Goal: Task Accomplishment & Management: Use online tool/utility

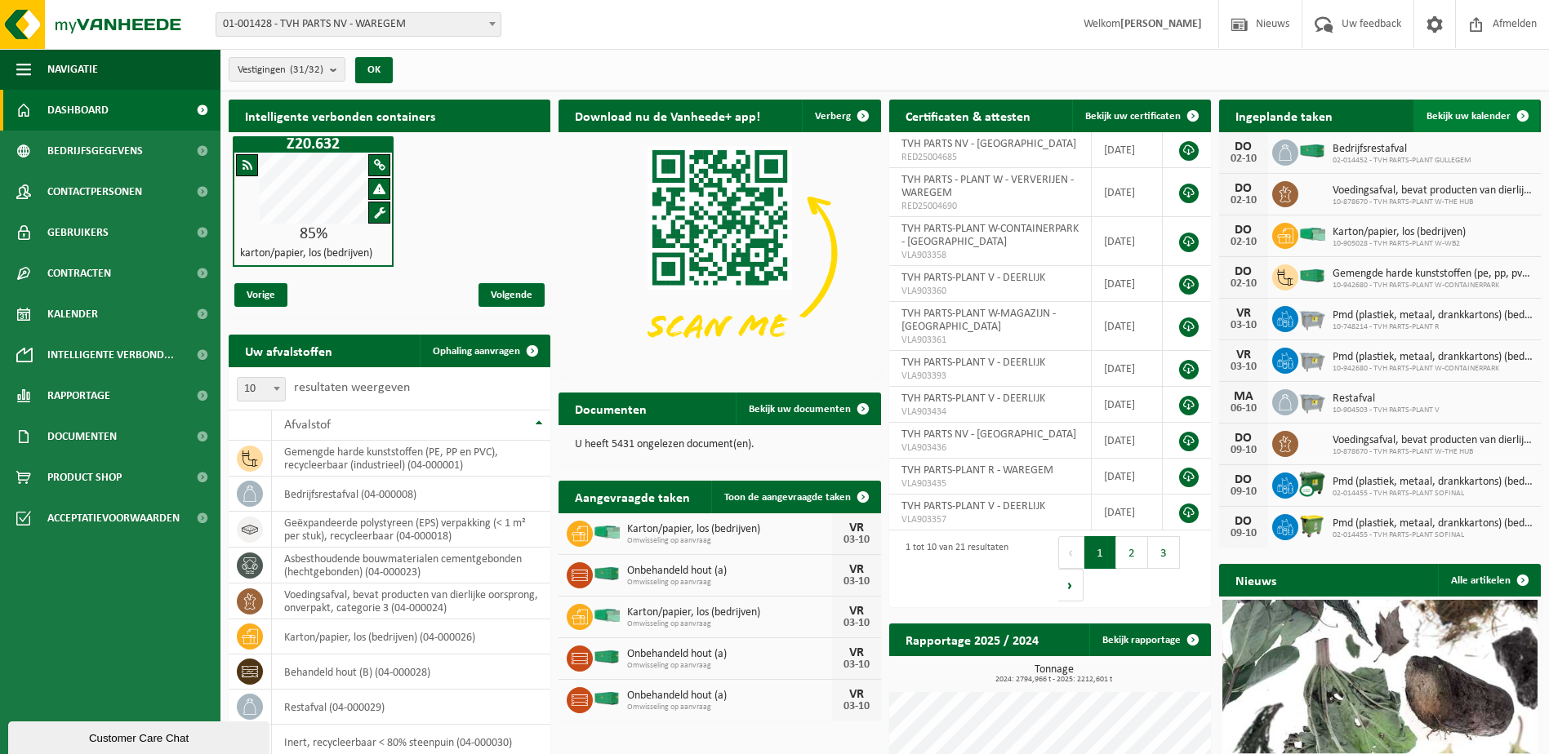
click at [1528, 114] on span at bounding box center [1522, 116] width 33 height 33
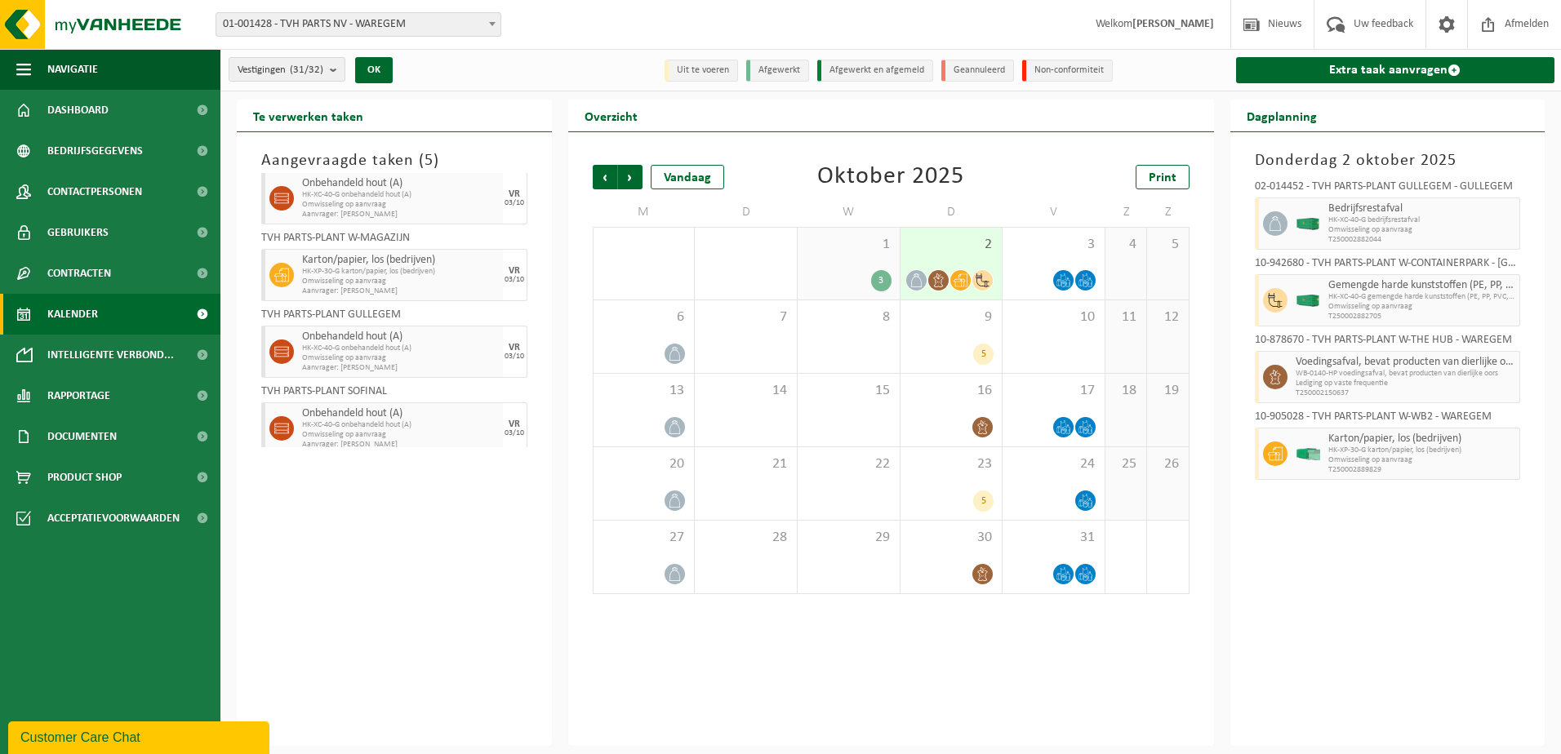
scroll to position [112, 0]
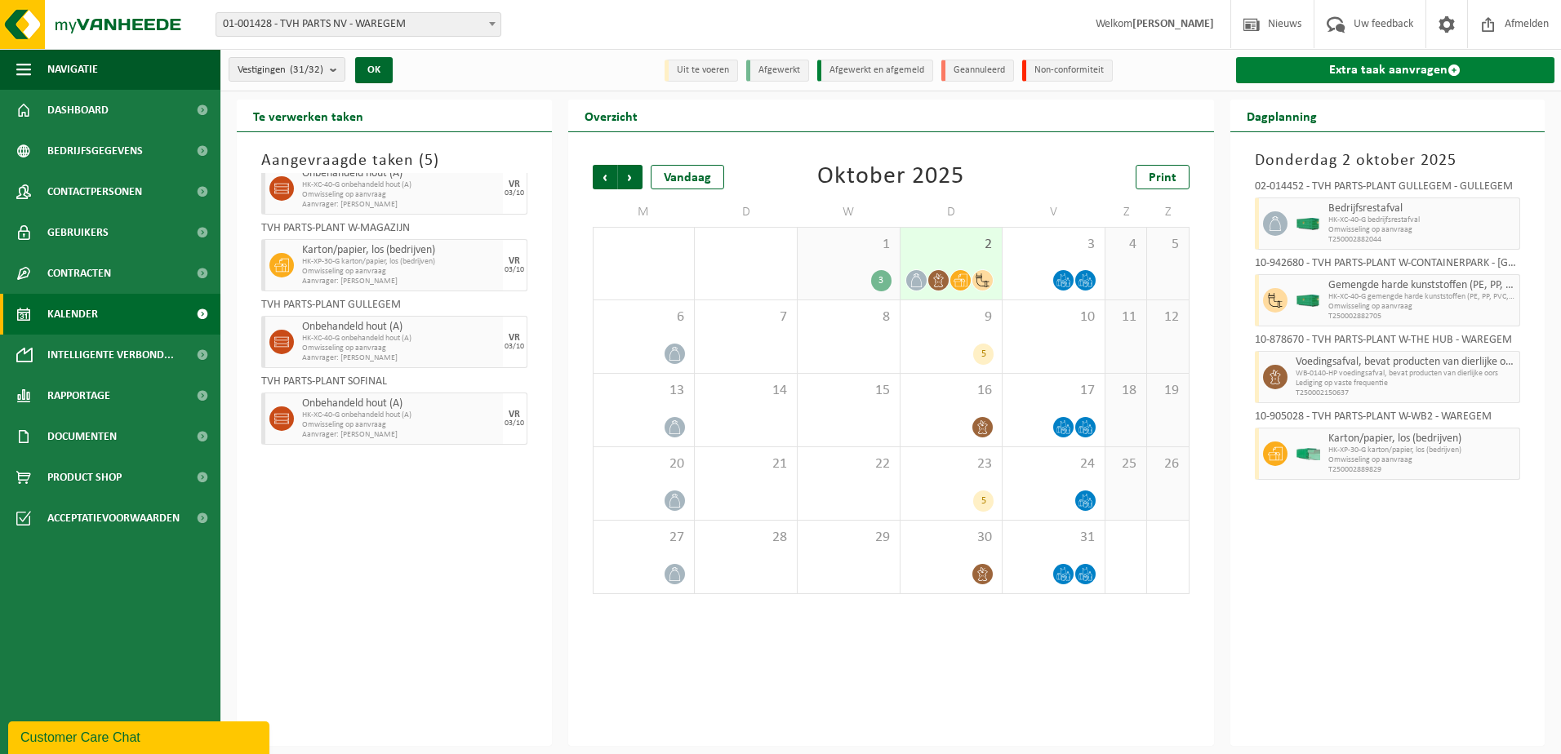
click at [1456, 66] on span at bounding box center [1453, 70] width 13 height 13
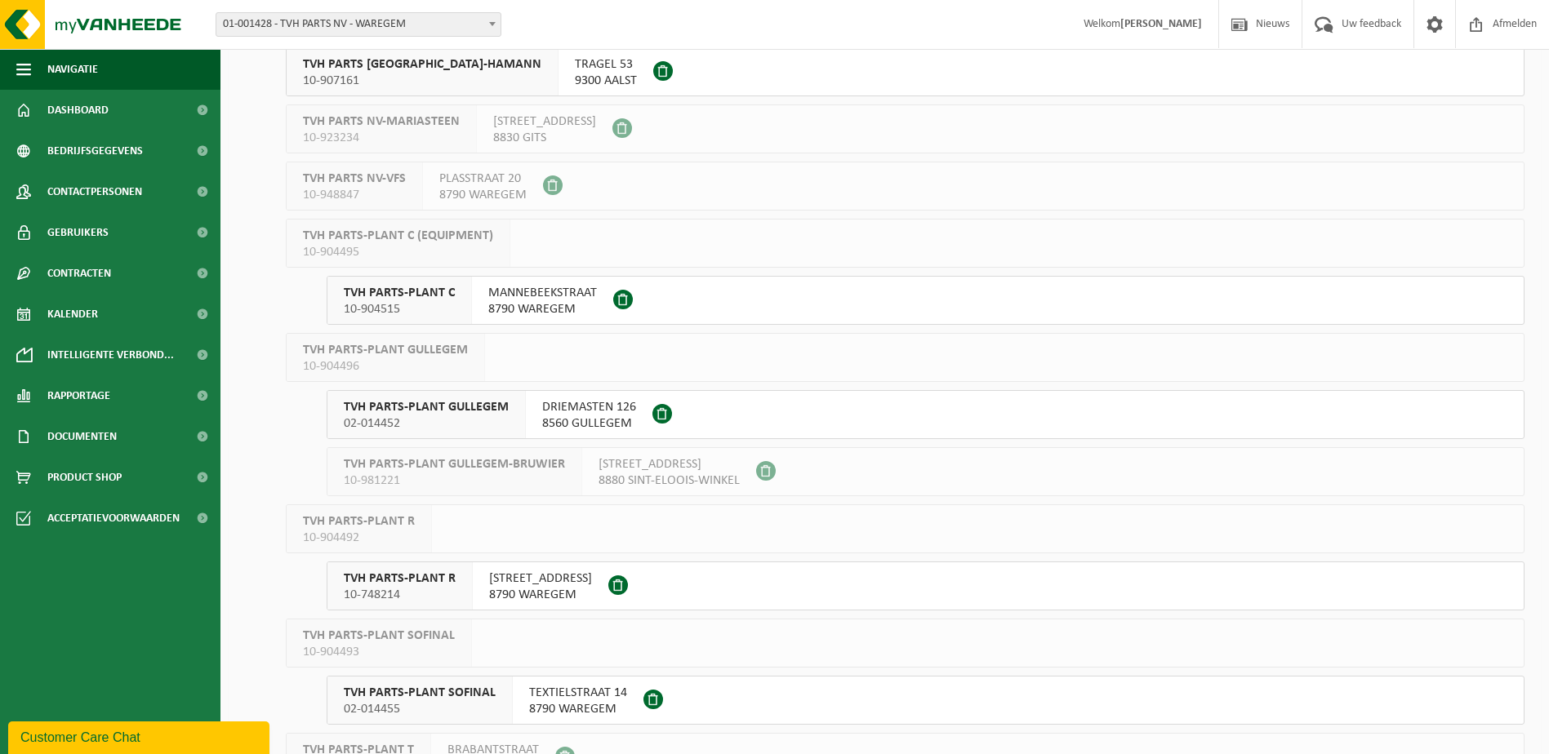
scroll to position [735, 0]
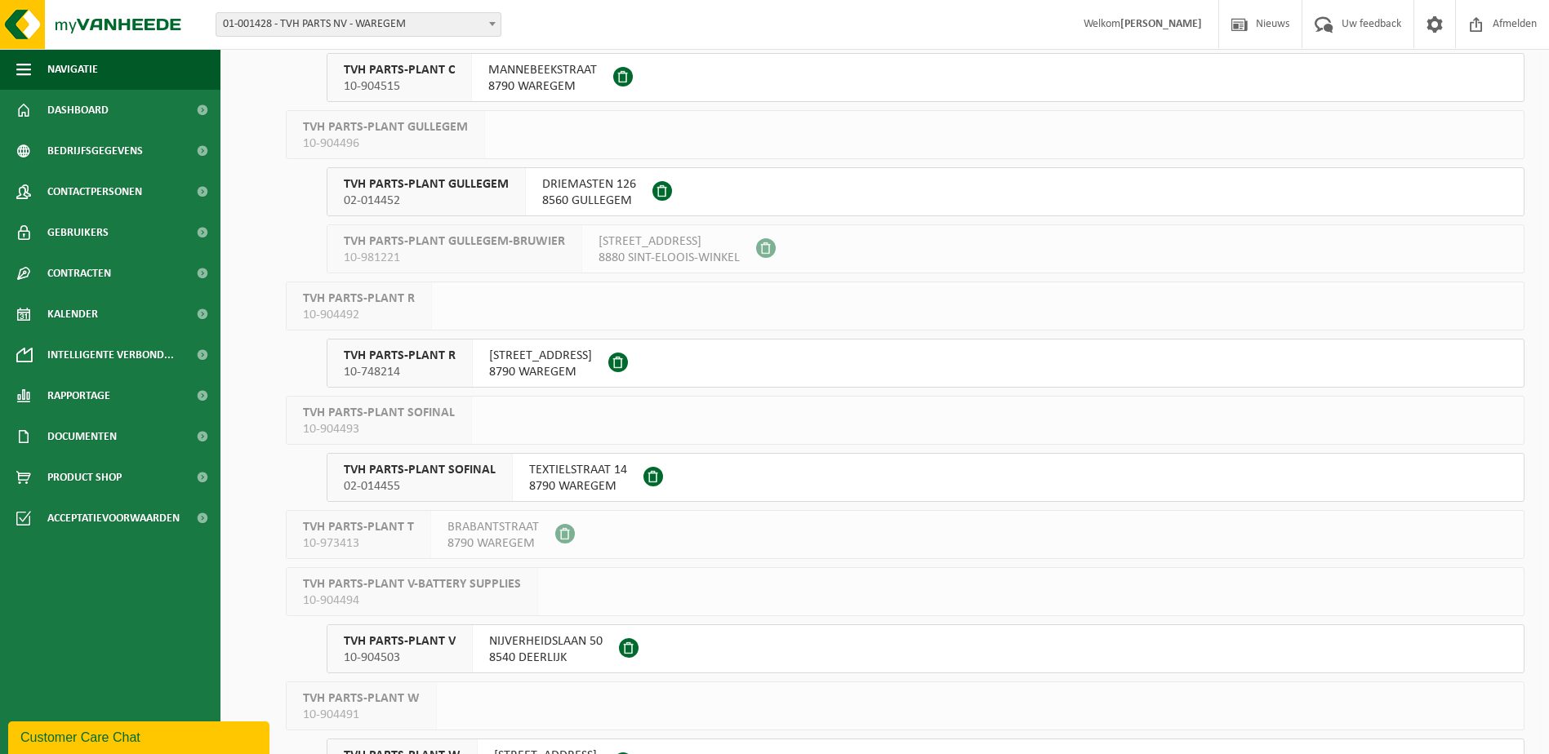
click at [390, 367] on span "10-748214" at bounding box center [400, 372] width 112 height 16
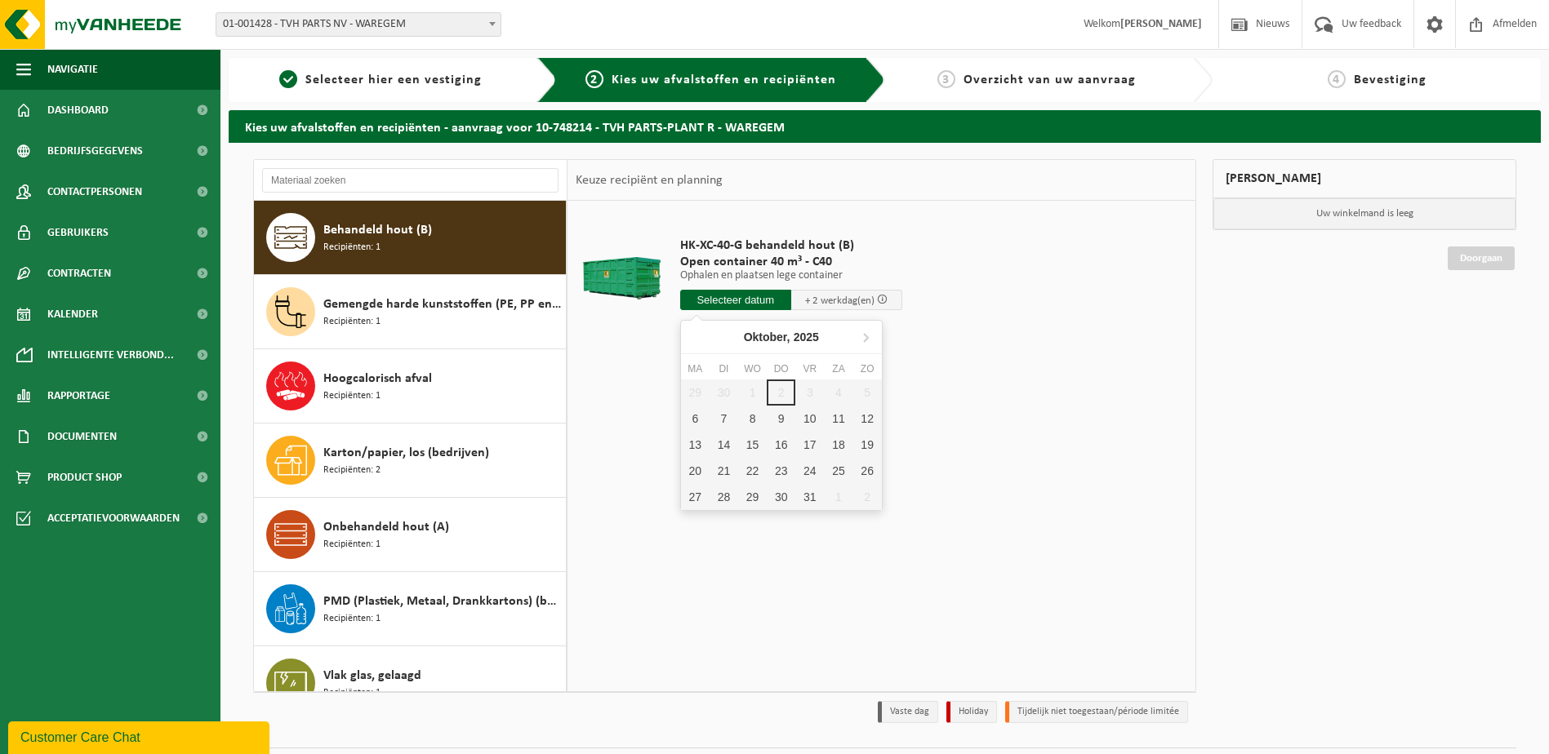
click at [740, 302] on input "text" at bounding box center [735, 300] width 111 height 20
click at [694, 414] on div "6" at bounding box center [695, 419] width 29 height 26
type input "Van 2025-10-06"
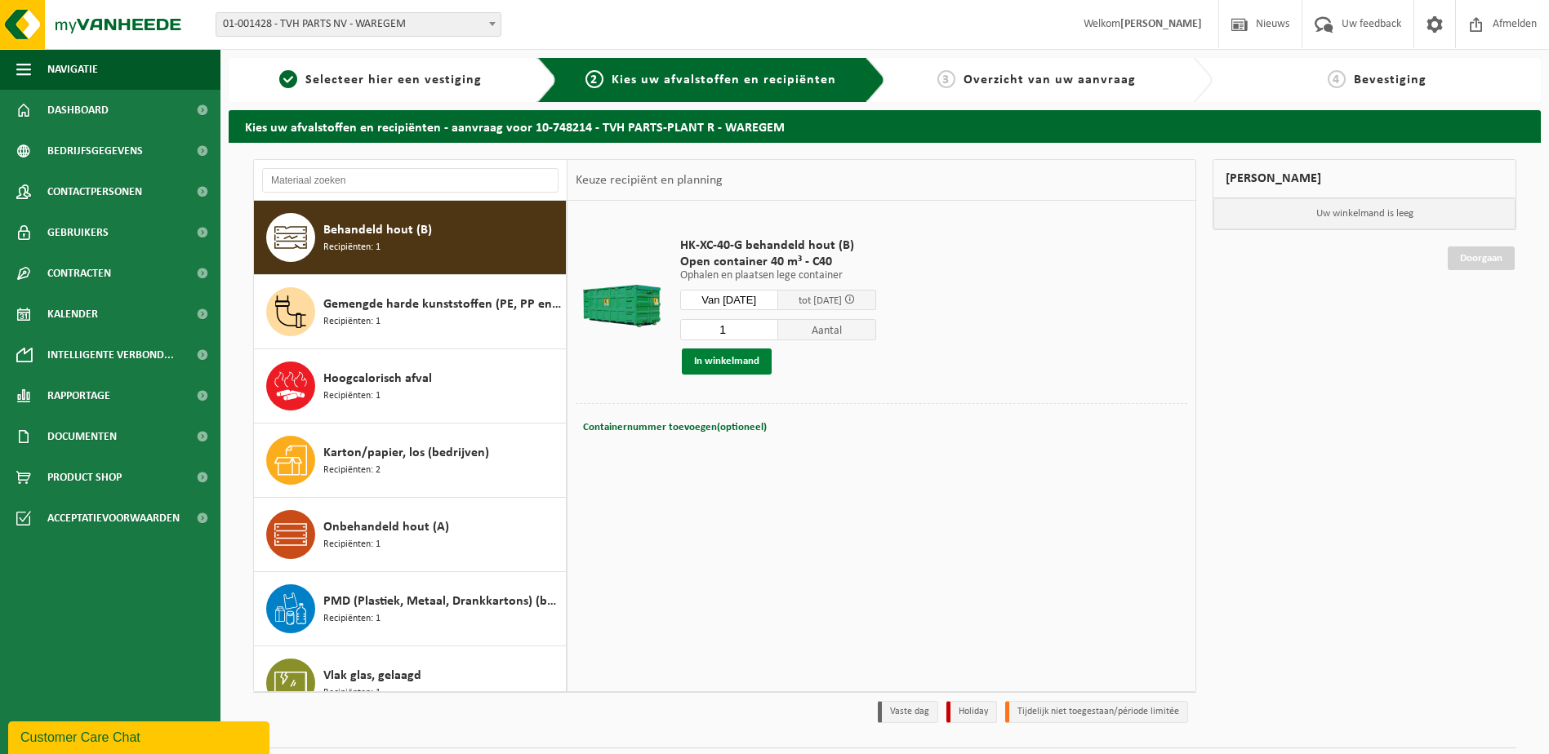
click at [701, 362] on button "In winkelmand" at bounding box center [727, 362] width 90 height 26
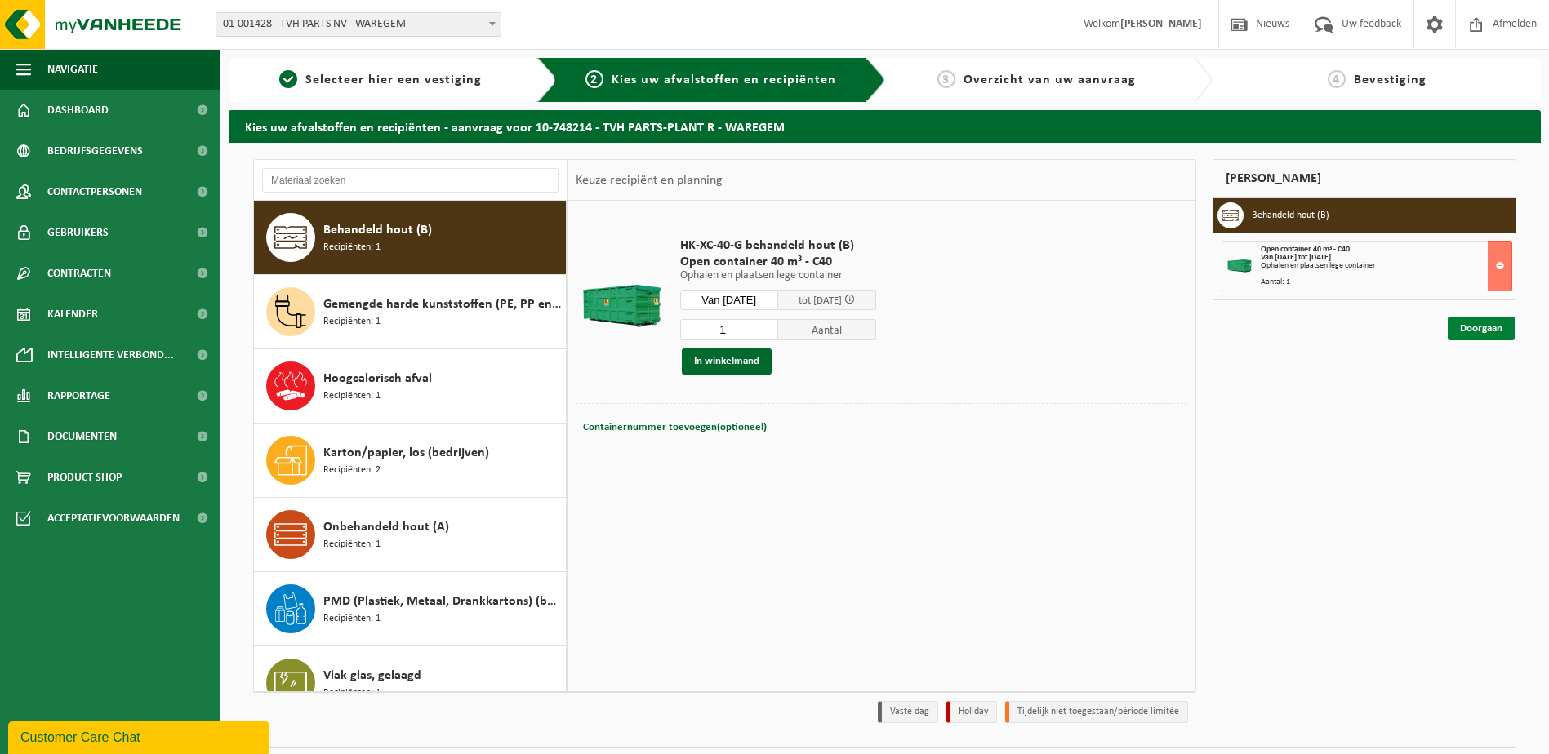
click at [1492, 330] on link "Doorgaan" at bounding box center [1480, 329] width 67 height 24
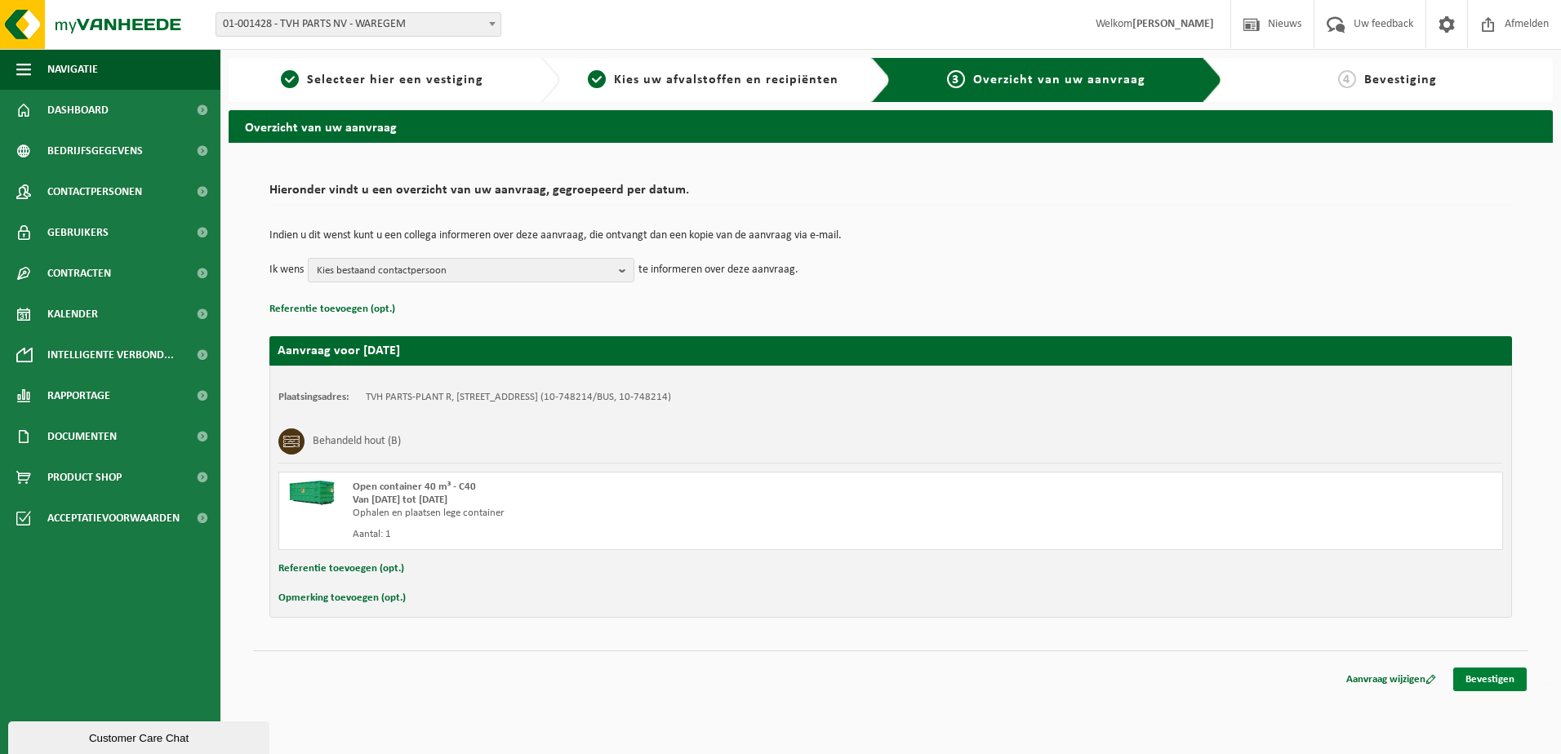
click at [1463, 674] on link "Bevestigen" at bounding box center [1489, 680] width 73 height 24
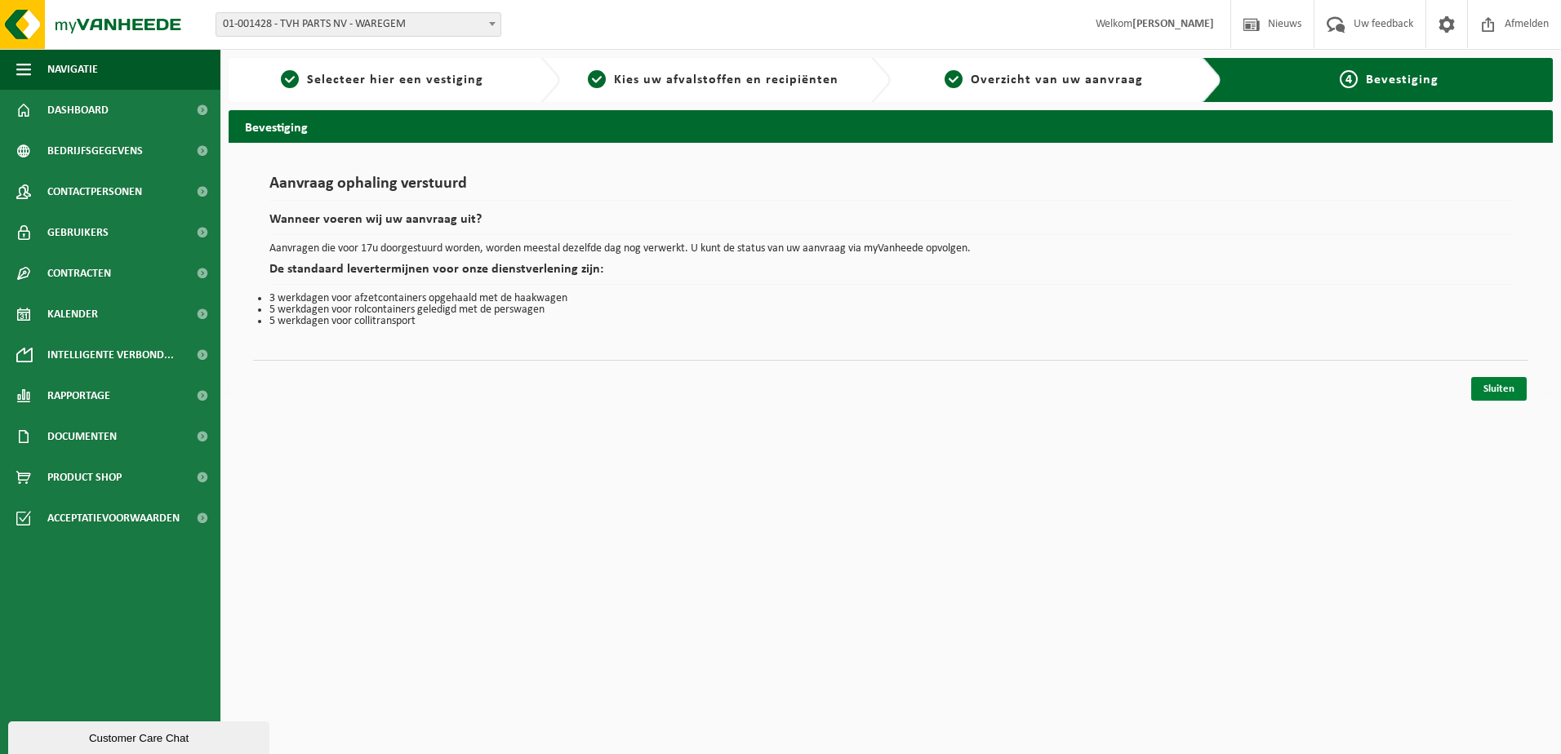
click at [1505, 385] on link "Sluiten" at bounding box center [1499, 389] width 56 height 24
